Goal: Task Accomplishment & Management: Manage account settings

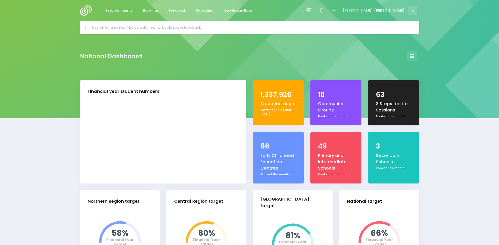
select select "5"
click at [155, 8] on link "Bookings" at bounding box center [151, 11] width 24 height 10
click at [155, 11] on span "Bookings" at bounding box center [151, 10] width 16 height 5
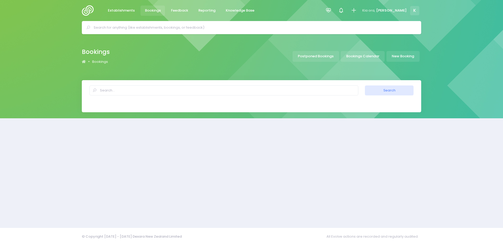
select select "20"
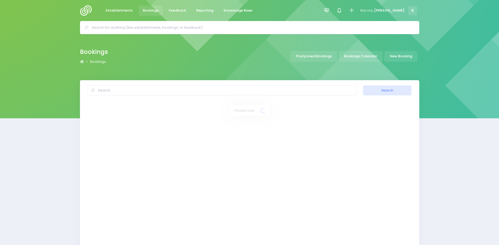
select select "20"
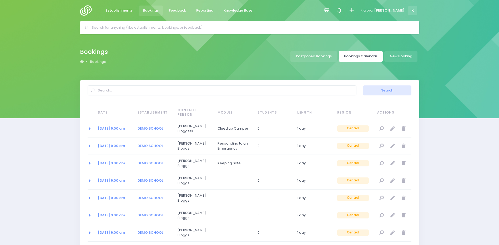
click at [361, 57] on link "Bookings Calendar" at bounding box center [361, 56] width 44 height 11
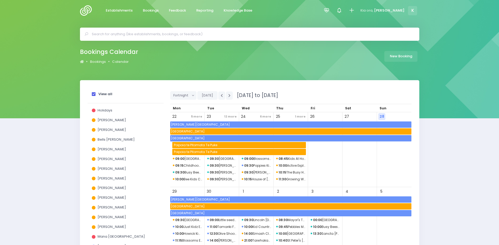
click at [93, 92] on span at bounding box center [94, 94] width 4 height 4
click at [0, 0] on input "View all" at bounding box center [0, 0] width 0 height 0
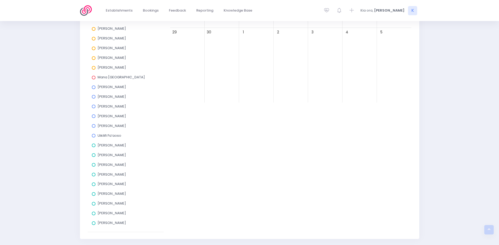
scroll to position [125, 0]
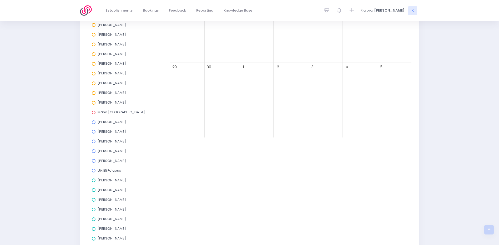
click at [94, 54] on span at bounding box center [94, 54] width 4 height 4
click at [0, 0] on input "[PERSON_NAME]" at bounding box center [0, 0] width 0 height 0
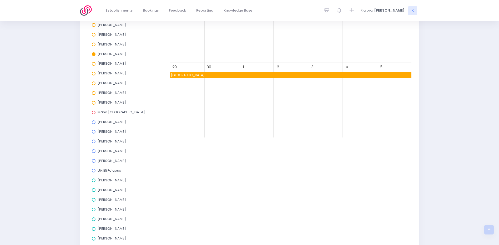
click at [93, 54] on span at bounding box center [94, 54] width 4 height 4
click at [0, 0] on input "[PERSON_NAME]" at bounding box center [0, 0] width 0 height 0
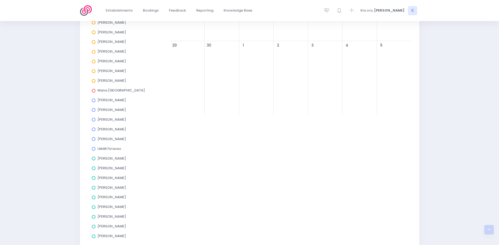
scroll to position [98, 0]
click at [94, 80] on span at bounding box center [94, 81] width 4 height 4
click at [0, 0] on input "[PERSON_NAME]" at bounding box center [0, 0] width 0 height 0
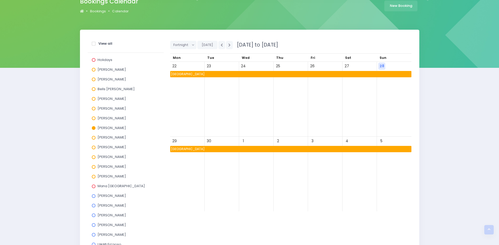
scroll to position [46, 0]
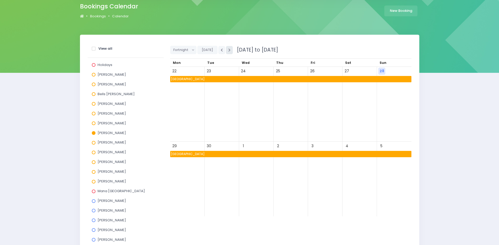
click at [231, 48] on button "button" at bounding box center [229, 50] width 7 height 8
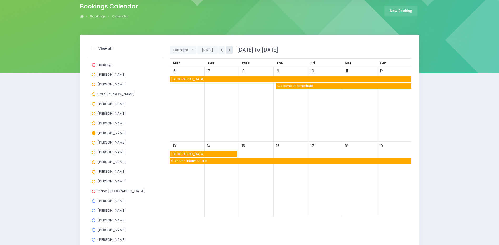
click at [231, 48] on button "button" at bounding box center [229, 50] width 7 height 8
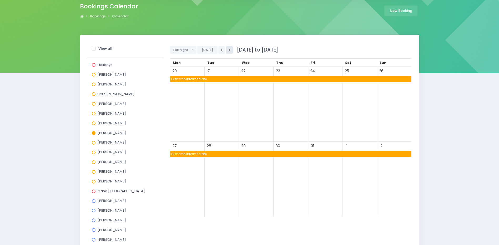
scroll to position [0, 0]
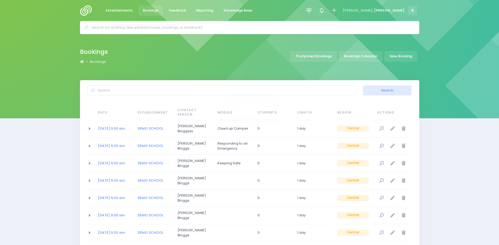
select select "20"
click at [137, 27] on input "text" at bounding box center [252, 28] width 320 height 8
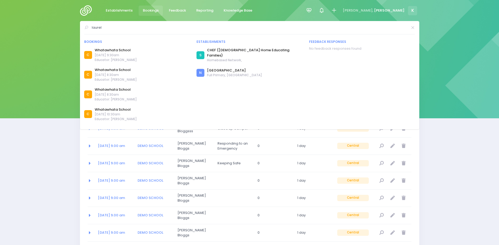
type input "laurel"
click at [414, 28] on icon at bounding box center [413, 28] width 4 height 0
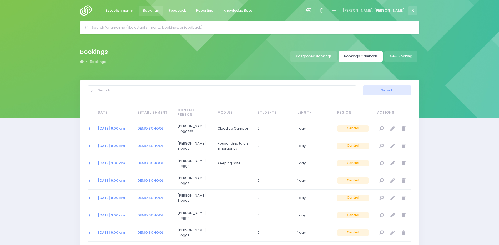
click at [372, 56] on link "Bookings Calendar" at bounding box center [361, 56] width 44 height 11
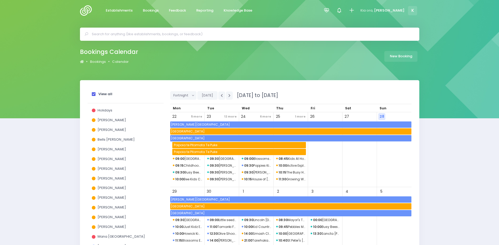
click at [89, 95] on div "View all" at bounding box center [126, 95] width 76 height 16
drag, startPoint x: 91, startPoint y: 94, endPoint x: 95, endPoint y: 94, distance: 3.7
click at [92, 94] on div "View all" at bounding box center [126, 95] width 76 height 16
click at [95, 94] on span at bounding box center [94, 94] width 4 height 4
click at [0, 0] on input "View all" at bounding box center [0, 0] width 0 height 0
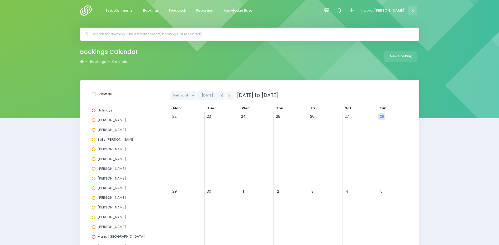
click at [95, 177] on span at bounding box center [94, 179] width 4 height 4
click at [0, 0] on input "[PERSON_NAME]" at bounding box center [0, 0] width 0 height 0
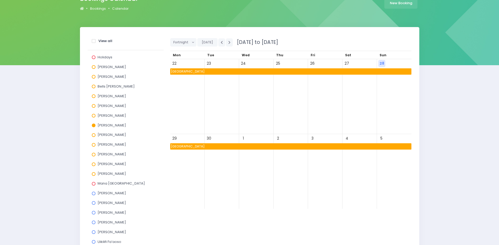
scroll to position [53, 0]
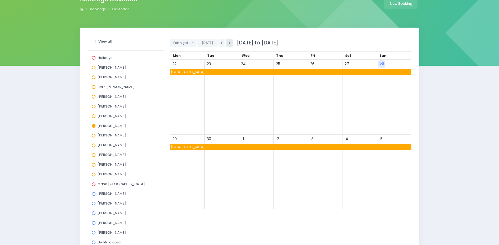
click at [231, 45] on button "button" at bounding box center [229, 43] width 7 height 8
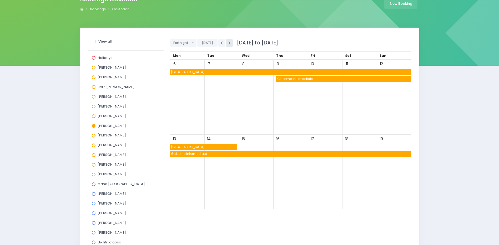
click at [231, 45] on button "button" at bounding box center [229, 43] width 7 height 8
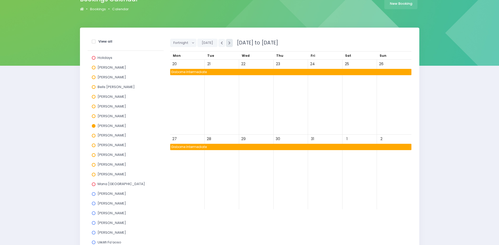
click at [231, 45] on button "button" at bounding box center [229, 43] width 7 height 8
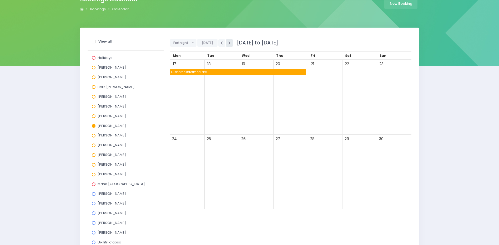
click at [231, 45] on button "button" at bounding box center [229, 43] width 7 height 8
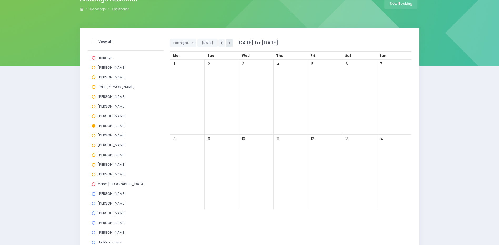
click at [231, 45] on button "button" at bounding box center [229, 43] width 7 height 8
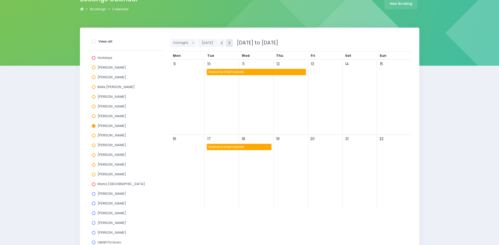
click at [231, 45] on button "button" at bounding box center [229, 43] width 7 height 8
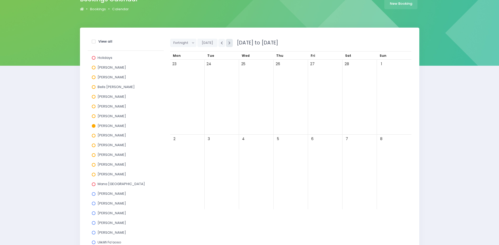
click at [231, 45] on button "button" at bounding box center [229, 43] width 7 height 8
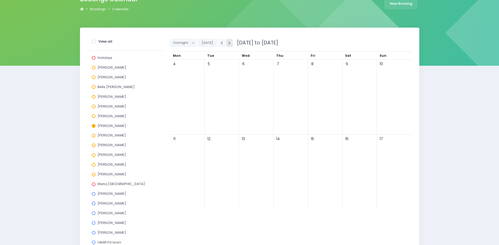
click at [231, 45] on button "button" at bounding box center [229, 43] width 7 height 8
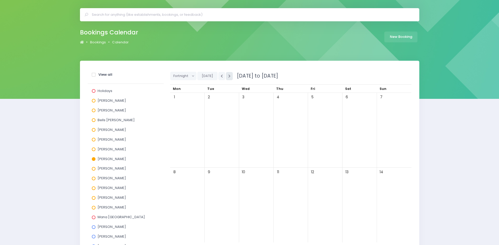
scroll to position [0, 0]
